Goal: Information Seeking & Learning: Check status

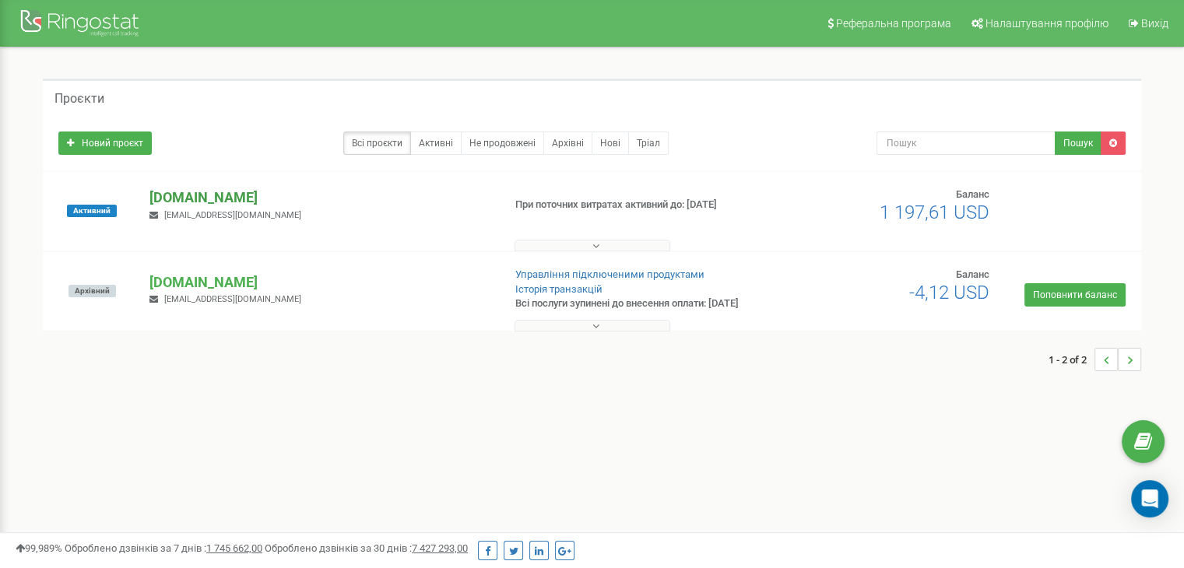
click at [230, 202] on p "[DOMAIN_NAME]" at bounding box center [319, 198] width 340 height 20
click at [215, 202] on p "[DOMAIN_NAME]" at bounding box center [319, 198] width 340 height 20
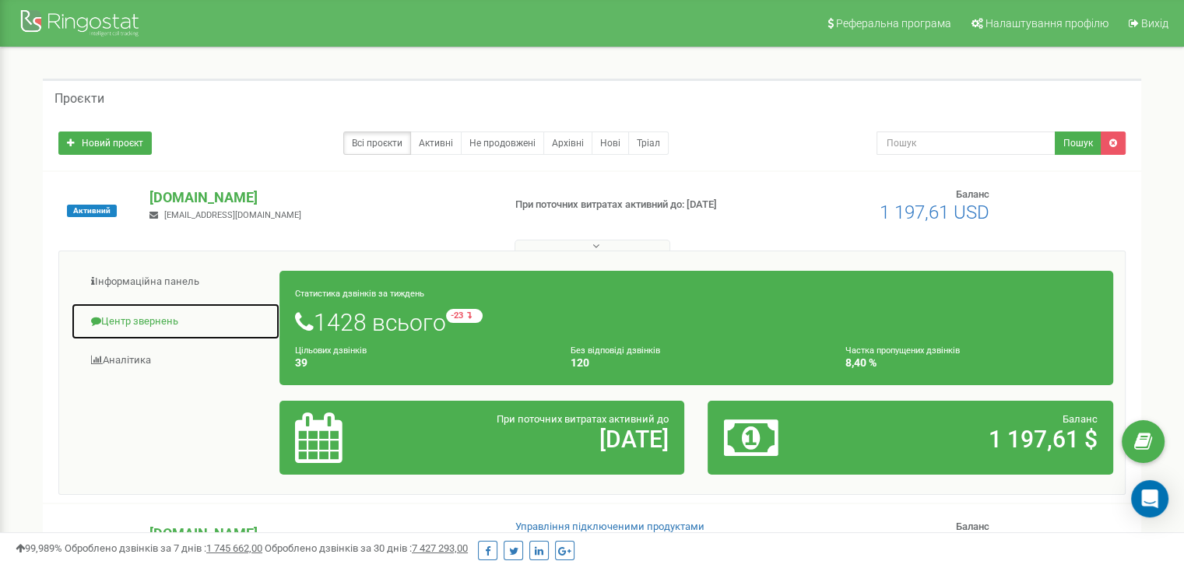
click at [154, 325] on link "Центр звернень" at bounding box center [175, 322] width 209 height 38
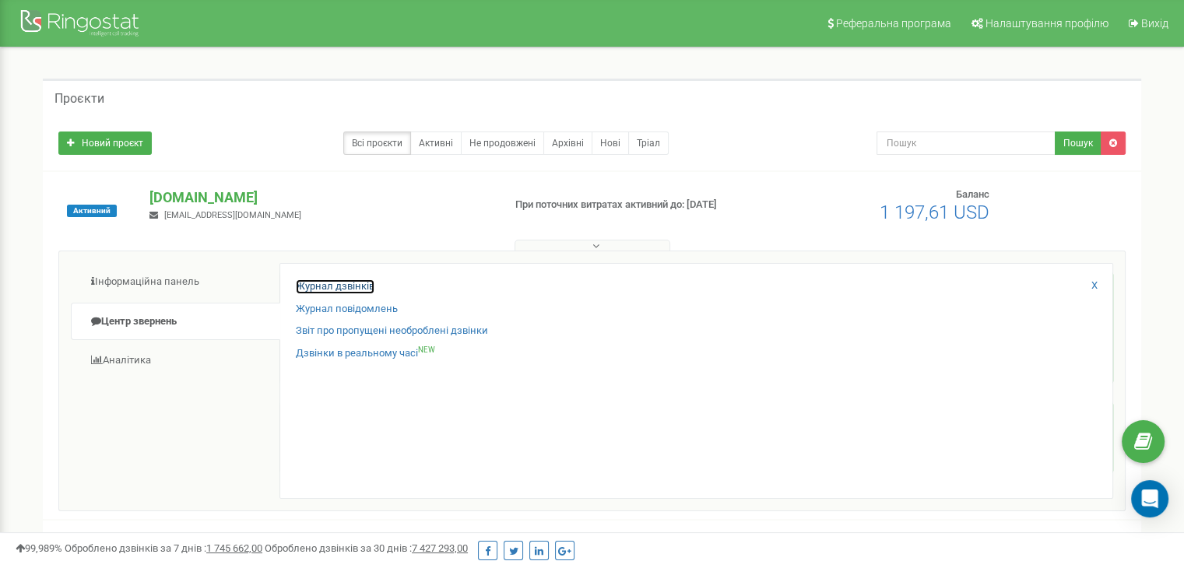
click at [326, 290] on link "Журнал дзвінків" at bounding box center [335, 287] width 79 height 15
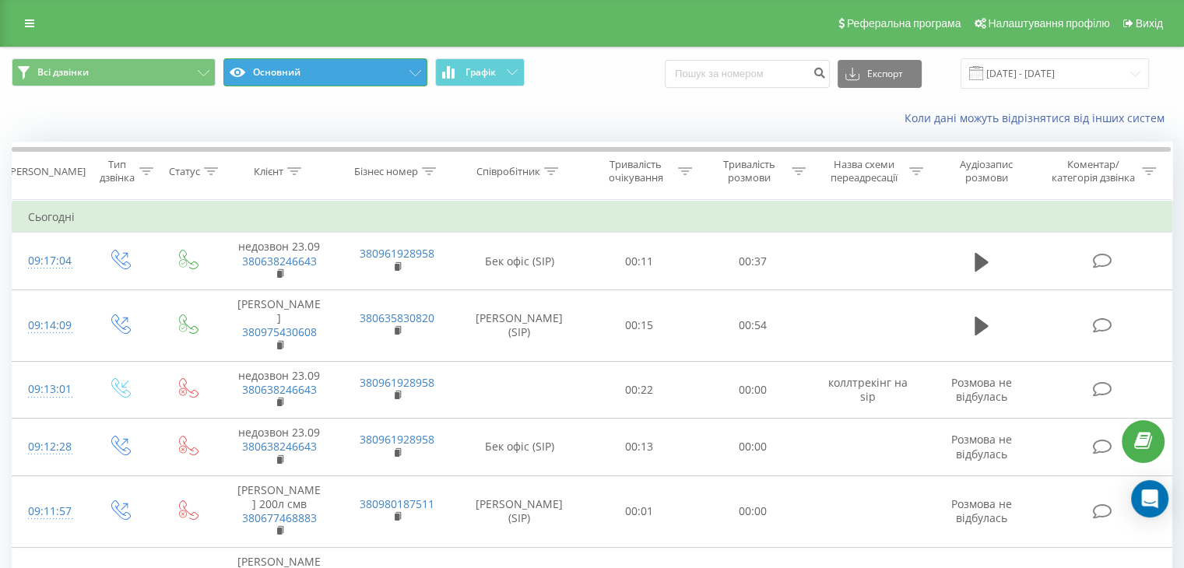
click at [361, 72] on button "Основний" at bounding box center [325, 72] width 204 height 28
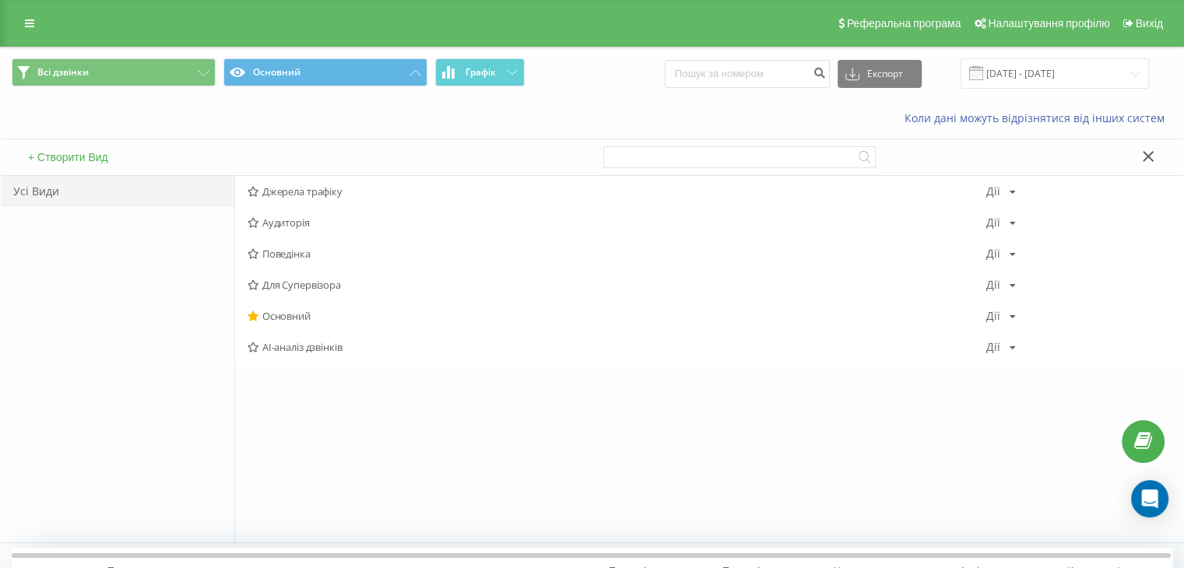
click at [334, 192] on span "Джерела трафіку" at bounding box center [617, 191] width 739 height 11
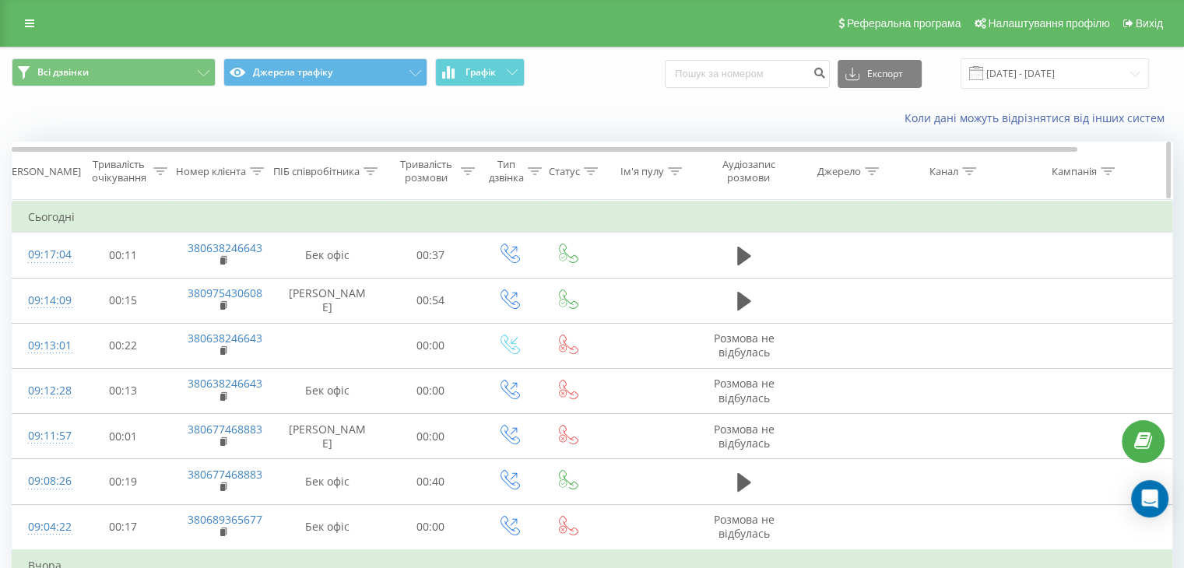
click at [970, 173] on icon at bounding box center [969, 171] width 14 height 8
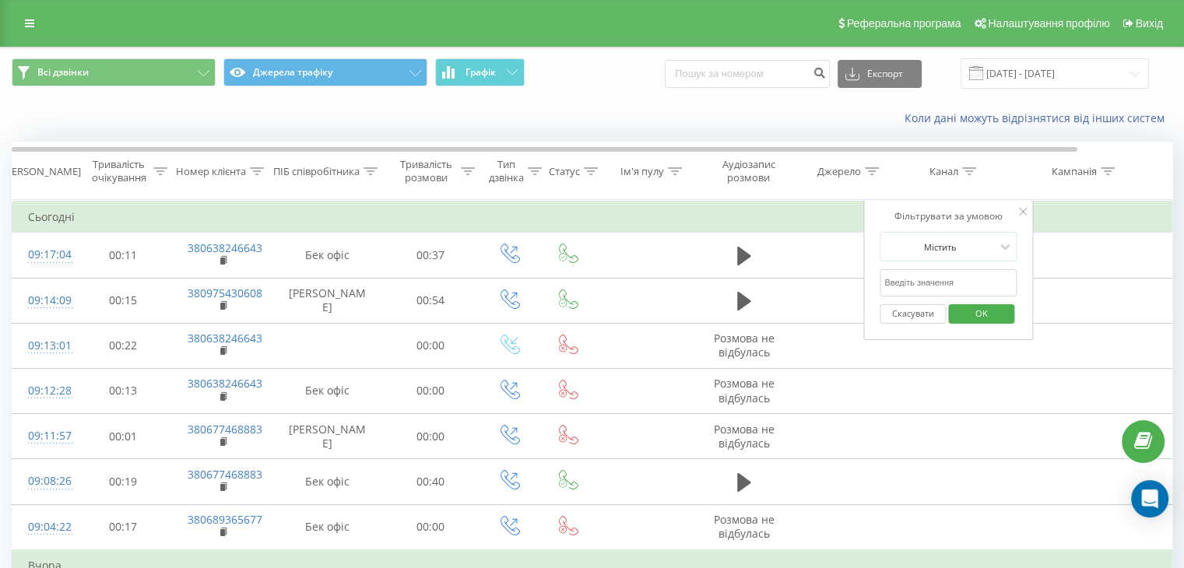
click at [772, 128] on div "Коли дані можуть відрізнятися вiд інших систем" at bounding box center [592, 118] width 1183 height 37
click at [925, 315] on button "Скасувати" at bounding box center [913, 313] width 66 height 19
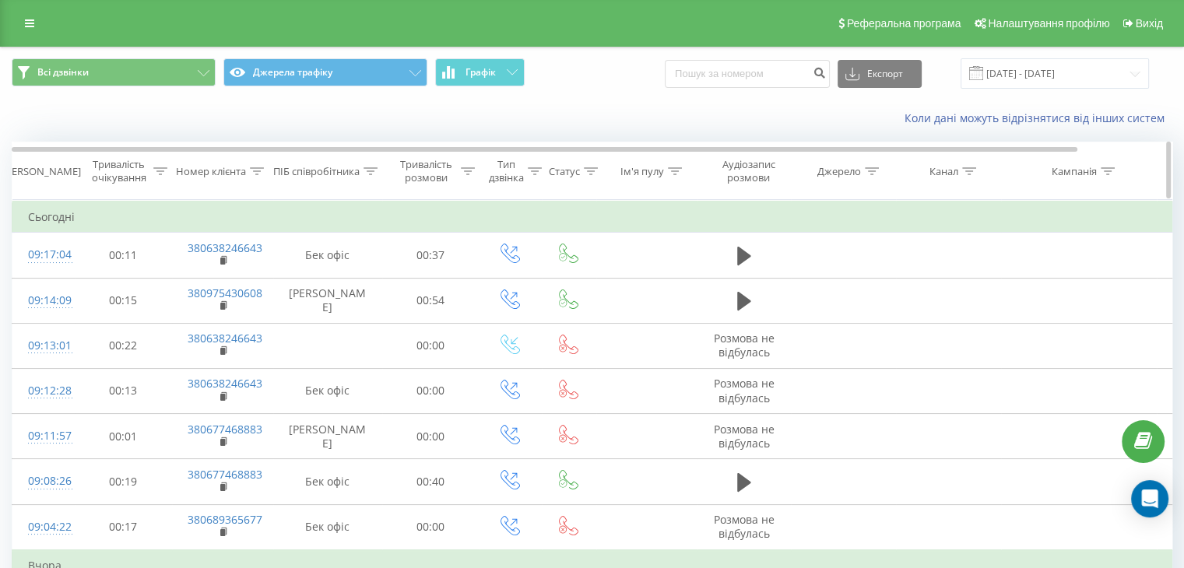
click at [969, 177] on div at bounding box center [969, 171] width 14 height 13
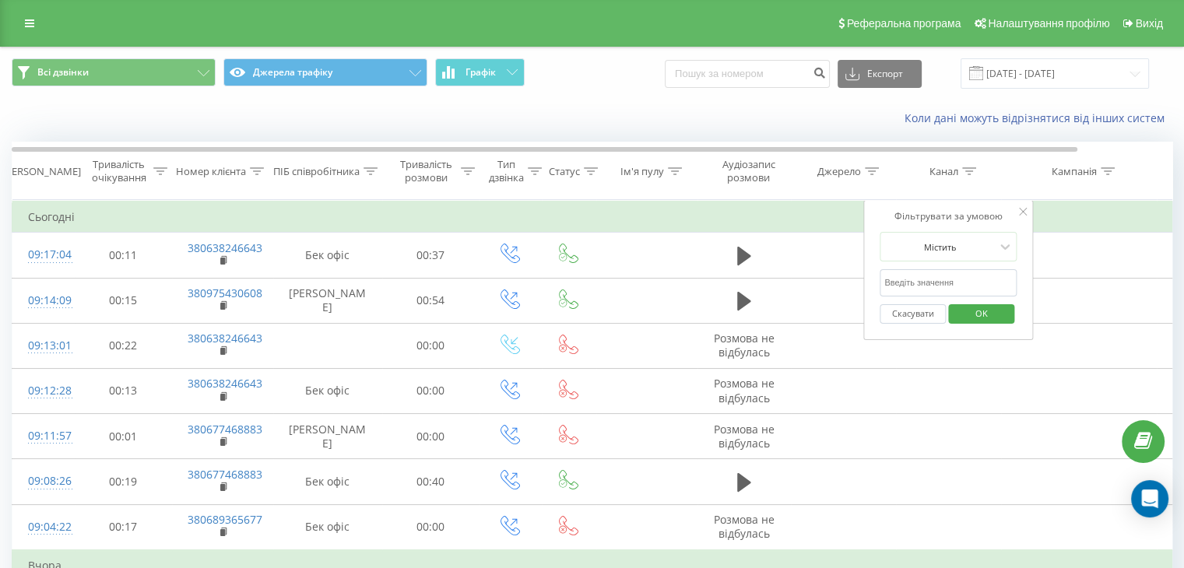
click at [954, 283] on input "text" at bounding box center [948, 282] width 137 height 27
type input "cpc"
click at [979, 312] on span "OK" at bounding box center [982, 313] width 44 height 24
